Goal: Information Seeking & Learning: Learn about a topic

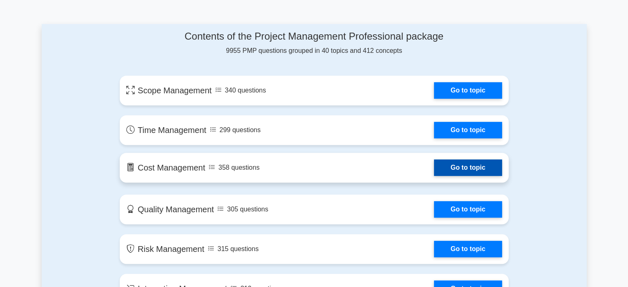
scroll to position [413, 0]
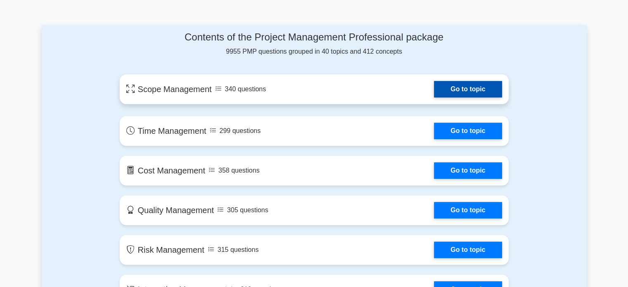
click at [459, 93] on link "Go to topic" at bounding box center [468, 89] width 68 height 17
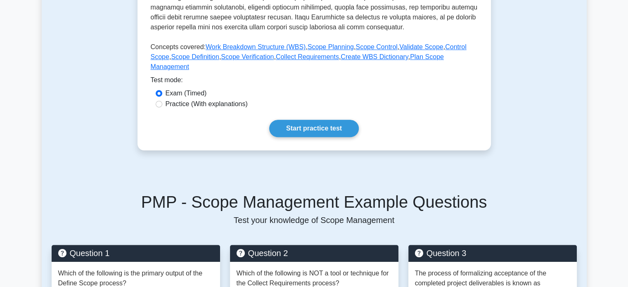
scroll to position [330, 0]
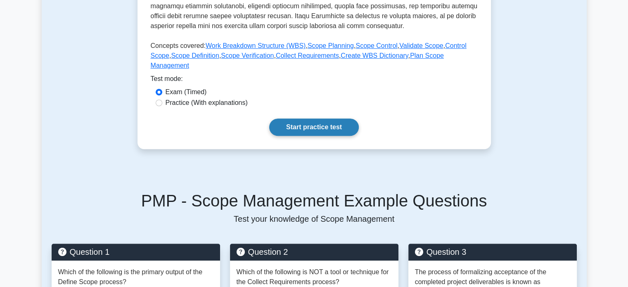
click at [296, 121] on link "Start practice test" at bounding box center [314, 126] width 90 height 17
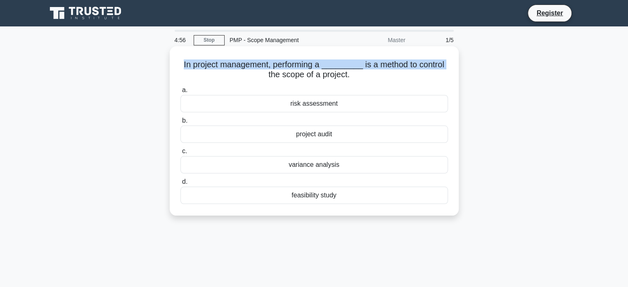
drag, startPoint x: 183, startPoint y: 67, endPoint x: 236, endPoint y: 73, distance: 52.7
click at [236, 73] on h5 "In project management, performing a _________ is a method to control the scope …" at bounding box center [314, 69] width 269 height 21
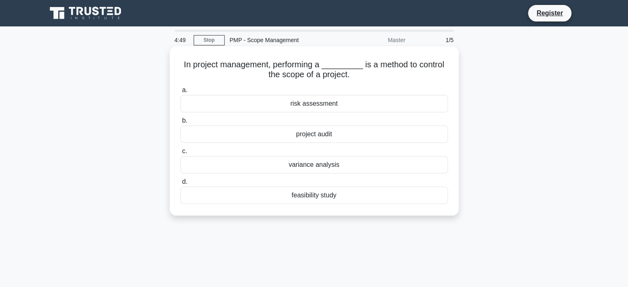
click at [357, 125] on label "b. project audit" at bounding box center [314, 129] width 268 height 27
click at [180, 123] on input "b. project audit" at bounding box center [180, 120] width 0 height 5
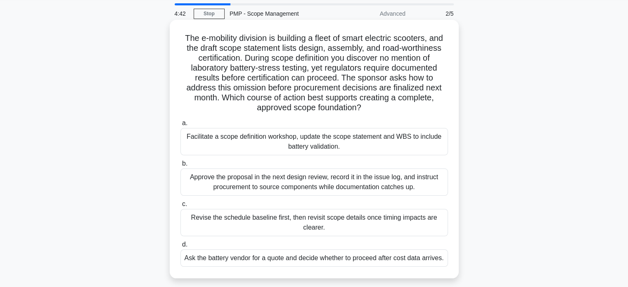
scroll to position [41, 0]
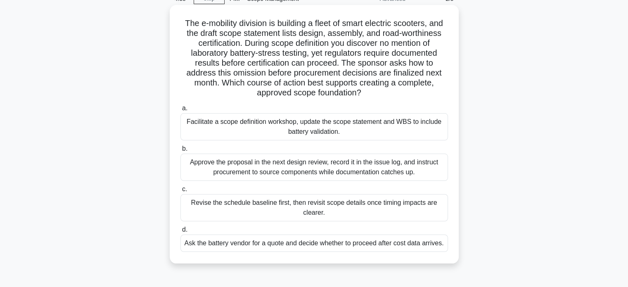
click at [261, 128] on div "Facilitate a scope definition workshop, update the scope statement and WBS to i…" at bounding box center [314, 126] width 268 height 27
click at [180, 111] on input "a. Facilitate a scope definition workshop, update the scope statement and WBS t…" at bounding box center [180, 108] width 0 height 5
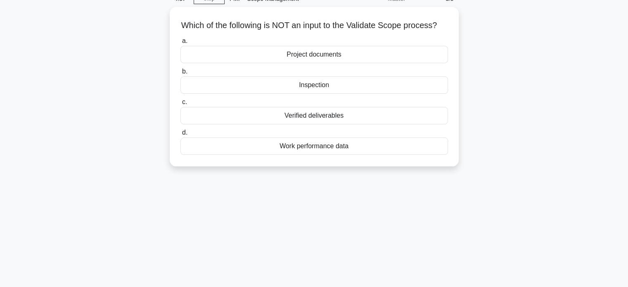
scroll to position [0, 0]
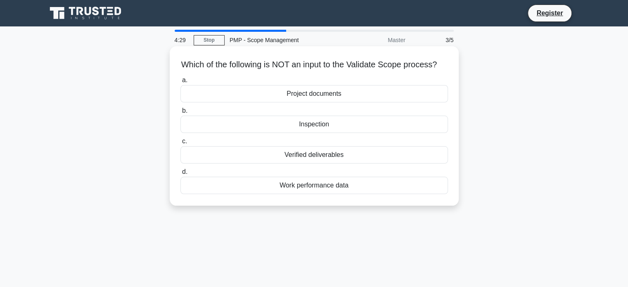
click at [323, 130] on div "Inspection" at bounding box center [314, 124] width 268 height 17
click at [180, 114] on input "b. Inspection" at bounding box center [180, 110] width 0 height 5
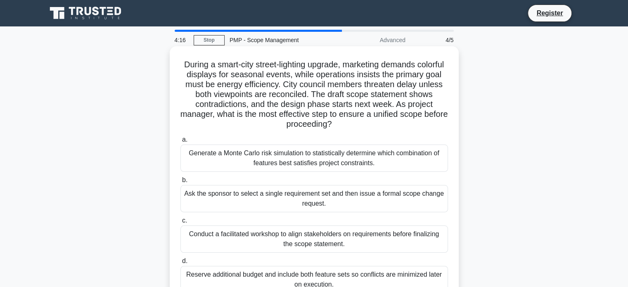
click at [221, 73] on h5 "During a smart-city street-lighting upgrade, marketing demands colorful display…" at bounding box center [314, 94] width 269 height 70
click at [278, 158] on div "Generate a Monte Carlo risk simulation to statistically determine which combina…" at bounding box center [314, 158] width 268 height 27
click at [180, 142] on input "a. Generate a Monte Carlo risk simulation to statistically determine which comb…" at bounding box center [180, 139] width 0 height 5
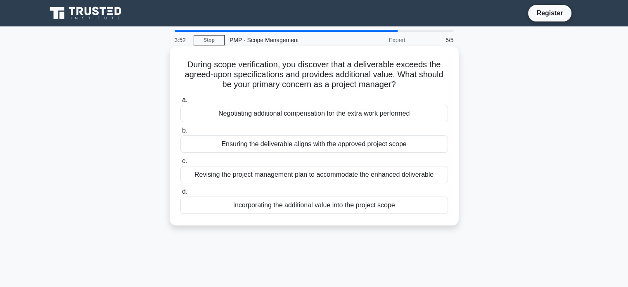
click at [288, 152] on div "Ensuring the deliverable aligns with the approved project scope" at bounding box center [314, 143] width 268 height 17
click at [180, 133] on input "b. Ensuring the deliverable aligns with the approved project scope" at bounding box center [180, 130] width 0 height 5
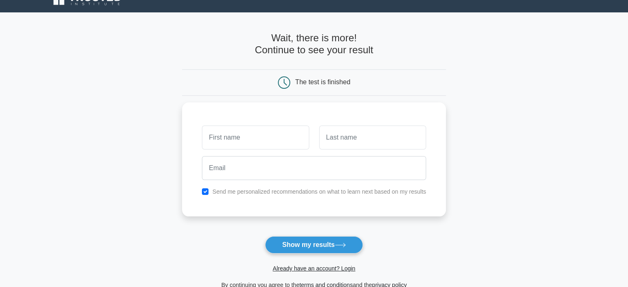
scroll to position [127, 0]
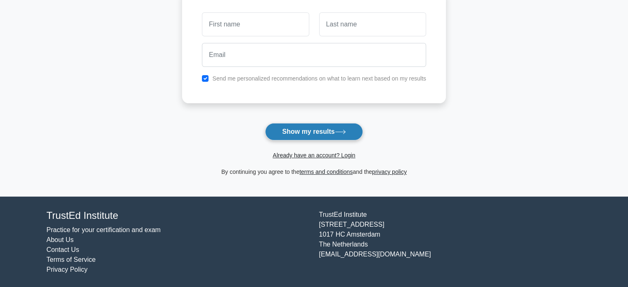
click at [336, 133] on button "Show my results" at bounding box center [313, 131] width 97 height 17
